Goal: Download file/media

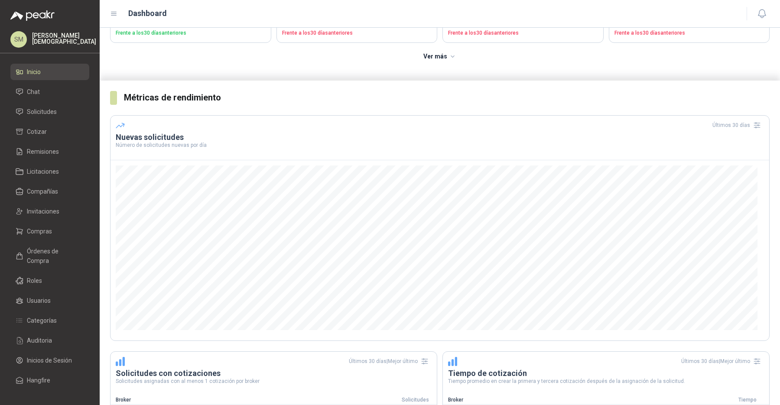
scroll to position [108, 0]
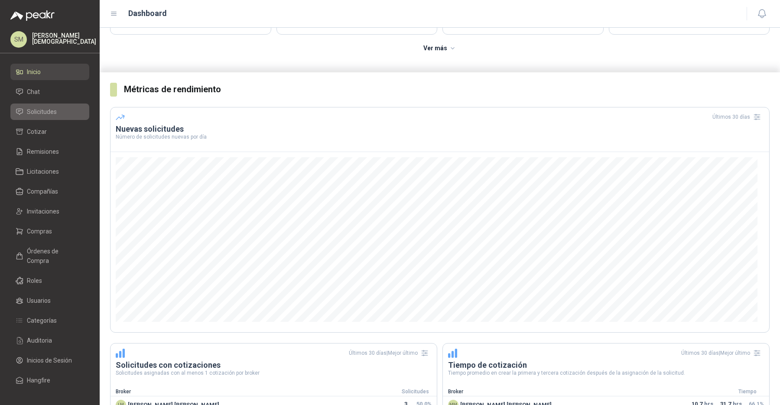
click at [46, 118] on link "Solicitudes" at bounding box center [49, 112] width 79 height 16
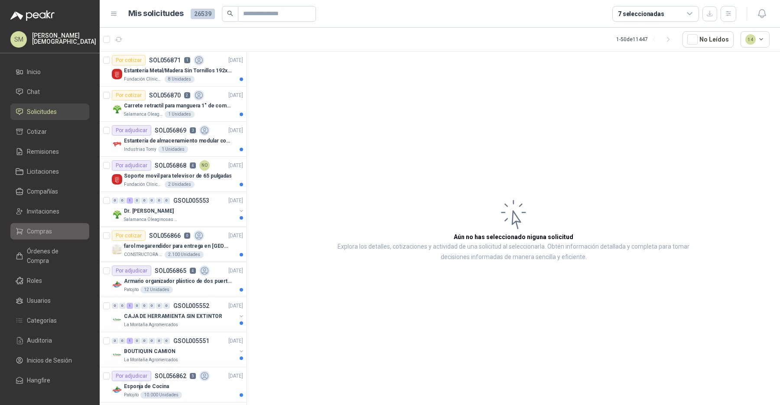
click at [48, 232] on span "Compras" at bounding box center [39, 232] width 25 height 10
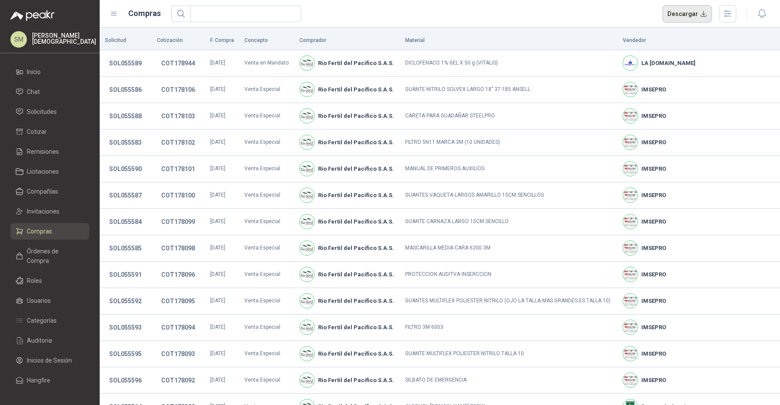
click at [699, 13] on button "Descargar" at bounding box center [688, 13] width 50 height 17
